Goal: Find specific page/section: Find specific page/section

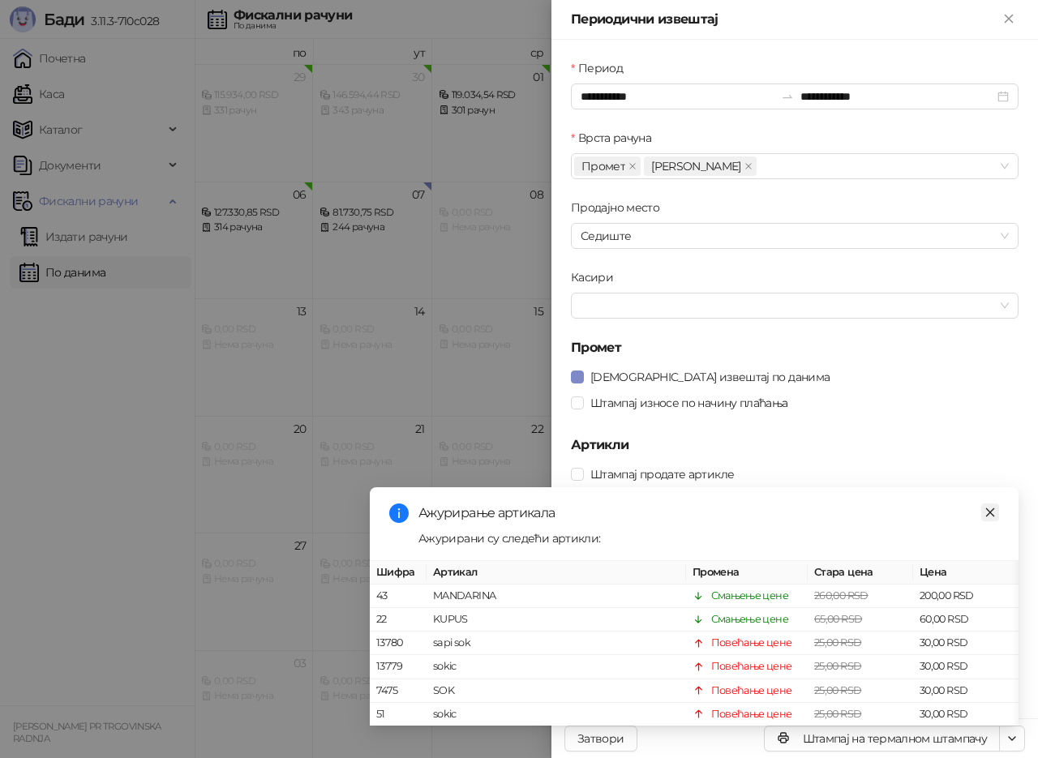
click at [987, 503] on link "Close" at bounding box center [990, 512] width 18 height 18
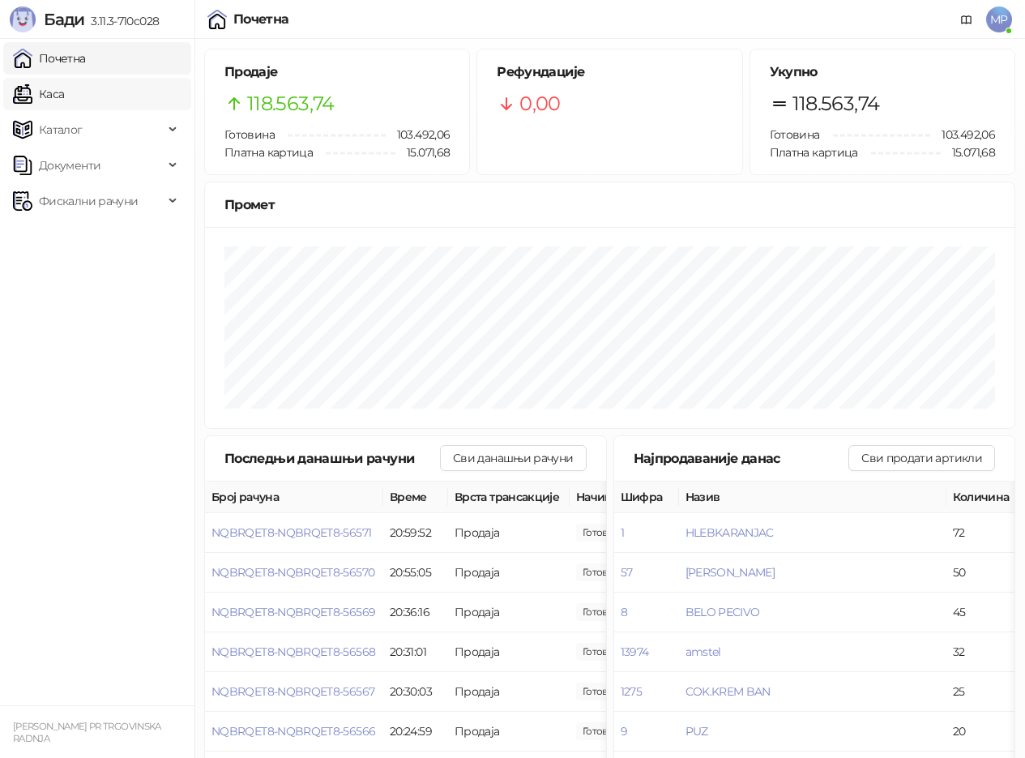
click at [31, 90] on link "Каса" at bounding box center [38, 94] width 51 height 32
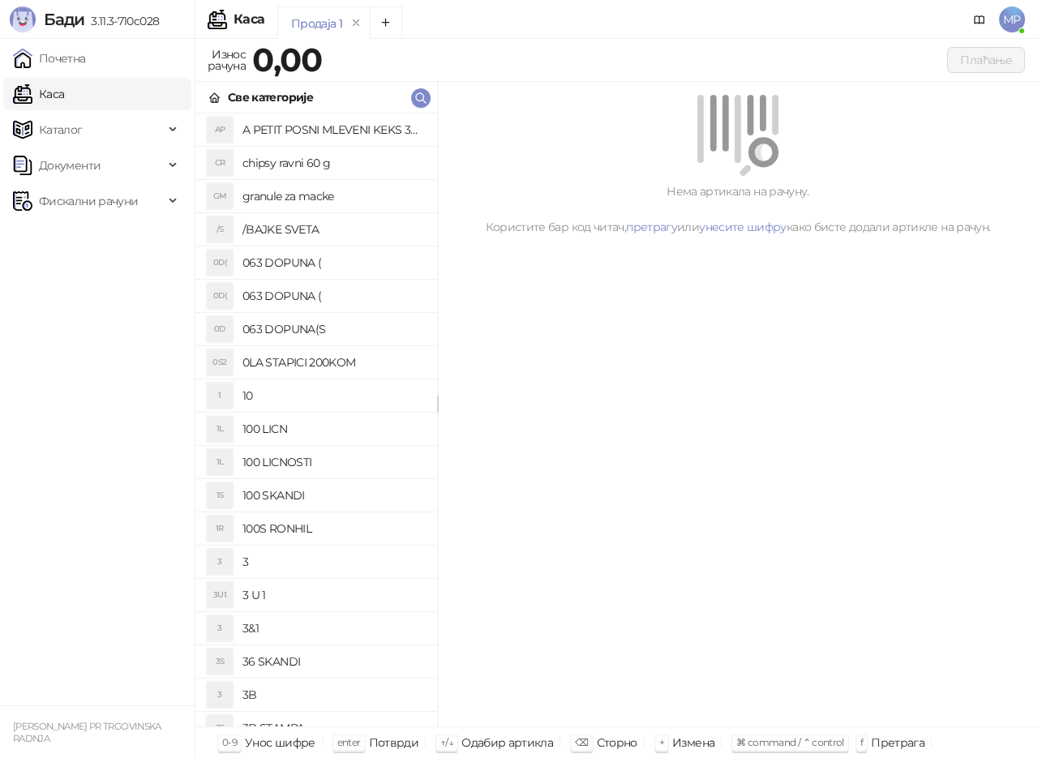
drag, startPoint x: 51, startPoint y: 56, endPoint x: 103, endPoint y: 22, distance: 62.1
click at [52, 55] on link "Почетна" at bounding box center [49, 58] width 73 height 32
